Goal: Information Seeking & Learning: Learn about a topic

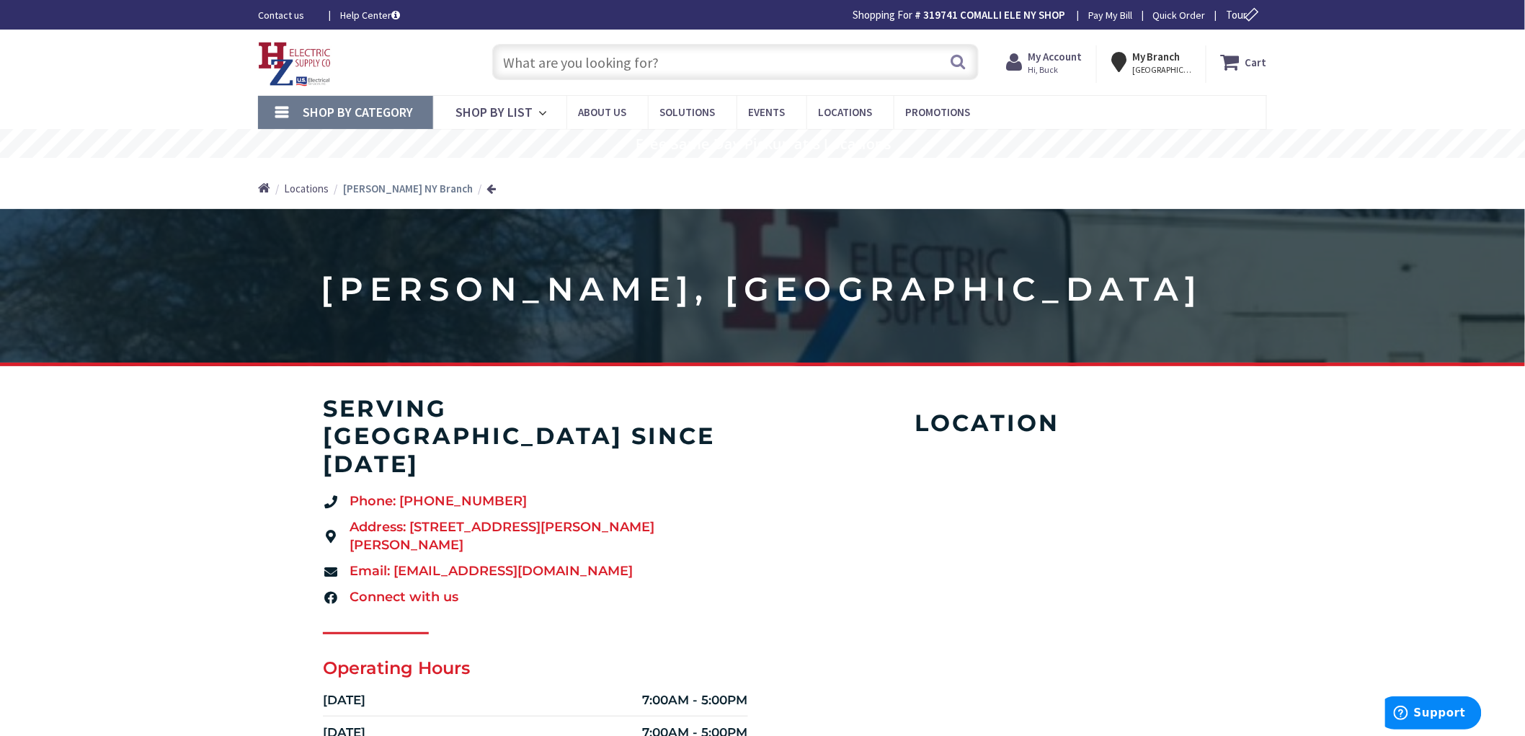
click at [549, 68] on input "text" at bounding box center [735, 62] width 486 height 36
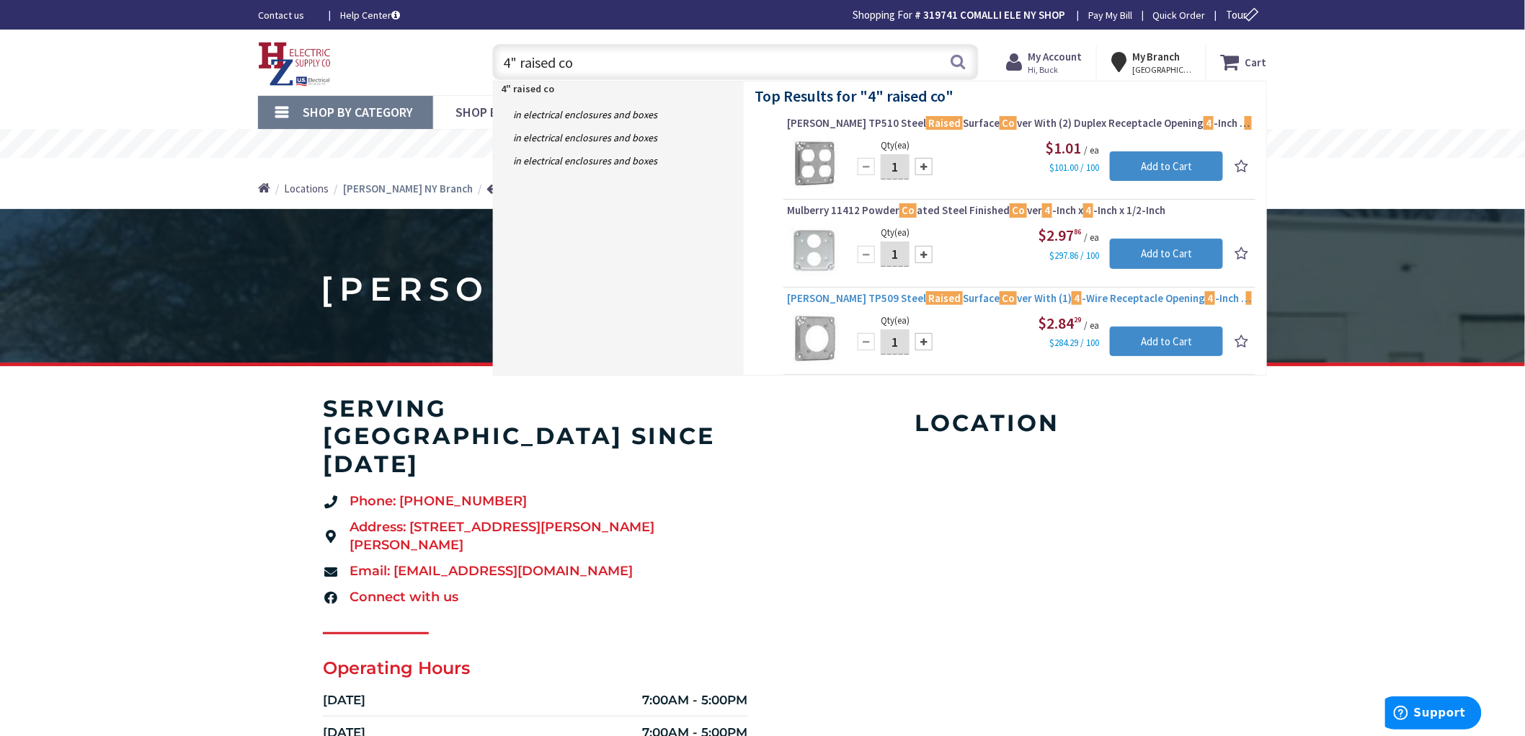
type input "4" raised co"
click at [903, 298] on span "[PERSON_NAME] TP509 Steel Raised Surface Co ver With (1) 4 -Wire Receptacle Ope…" at bounding box center [1019, 298] width 465 height 14
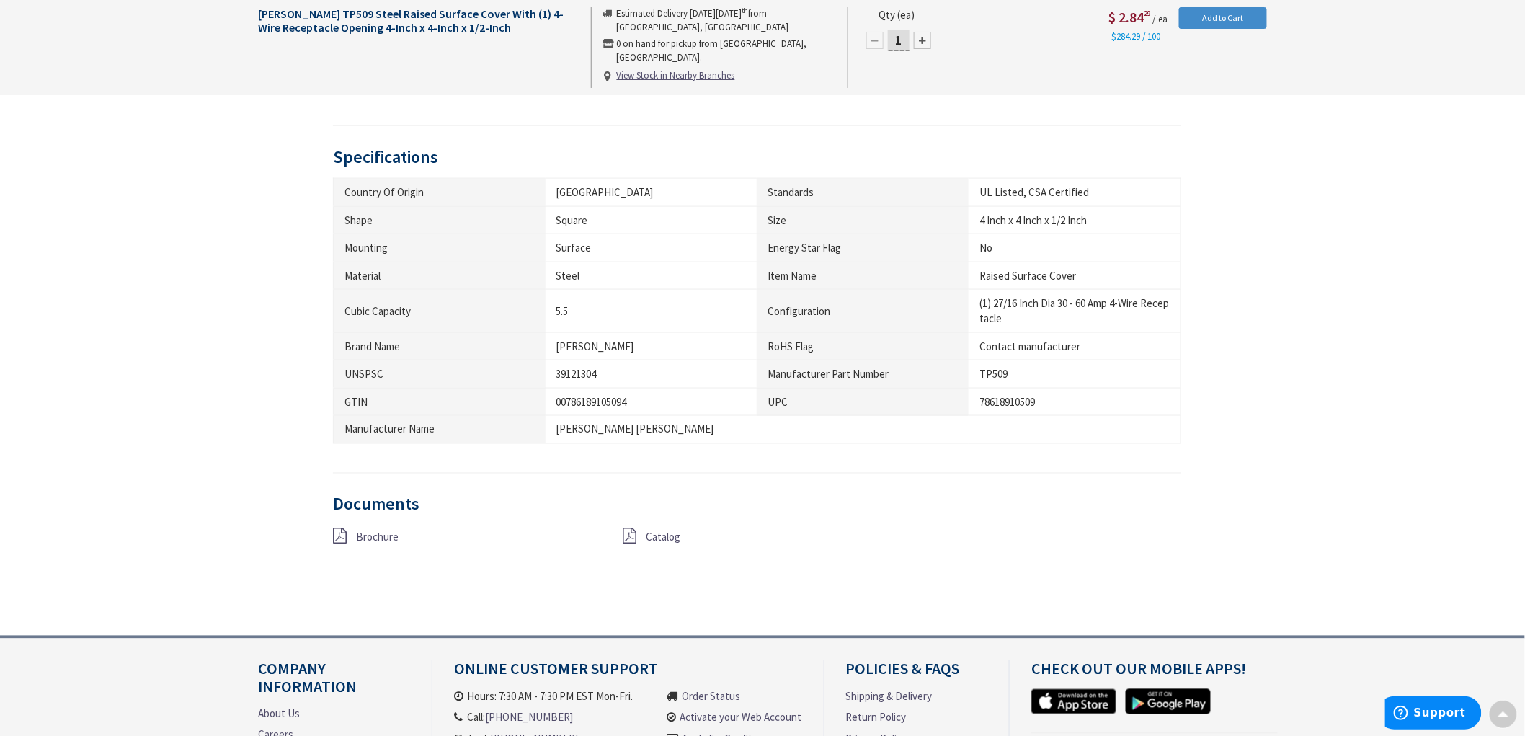
scroll to position [801, 0]
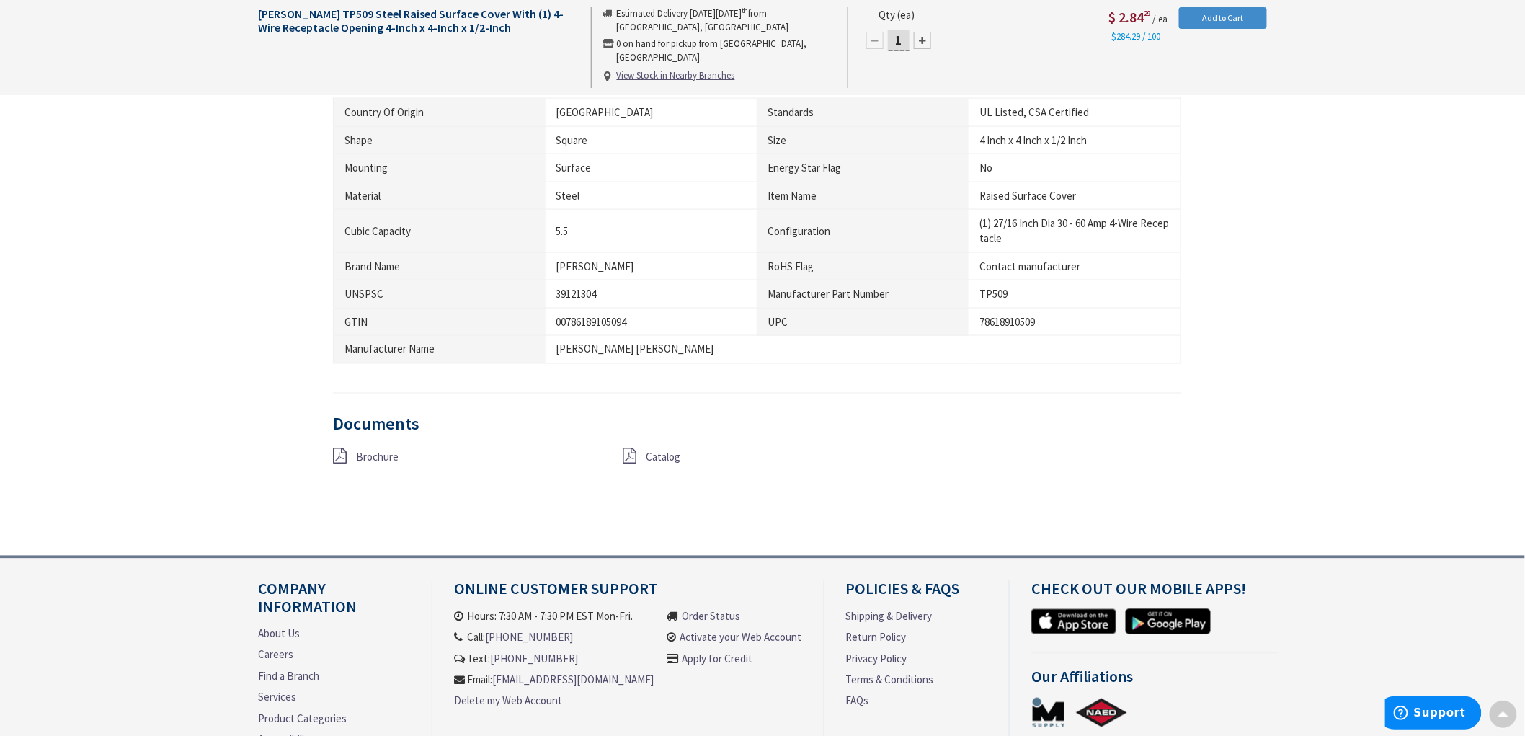
click at [368, 455] on span "Brochure" at bounding box center [377, 457] width 43 height 14
